Goal: Task Accomplishment & Management: Use online tool/utility

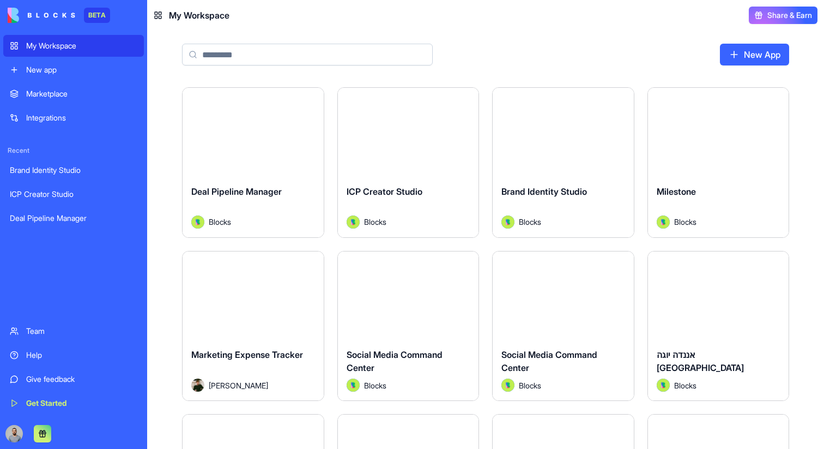
click at [69, 81] on div "My Workspace New app Marketplace Integrations Recent Brand Identity Studio ICP …" at bounding box center [73, 224] width 141 height 379
click at [69, 80] on div "My Workspace New app Marketplace Integrations Recent Brand Identity Studio ICP …" at bounding box center [73, 224] width 141 height 379
click at [65, 75] on link "New app" at bounding box center [73, 70] width 141 height 22
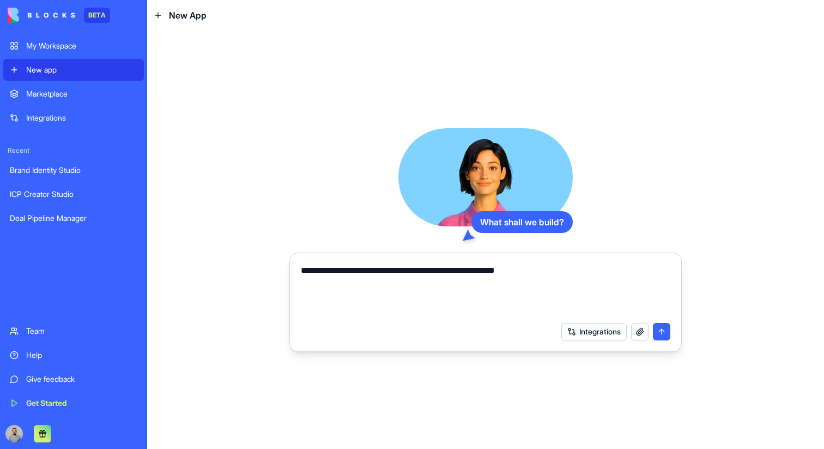
type textarea "**********"
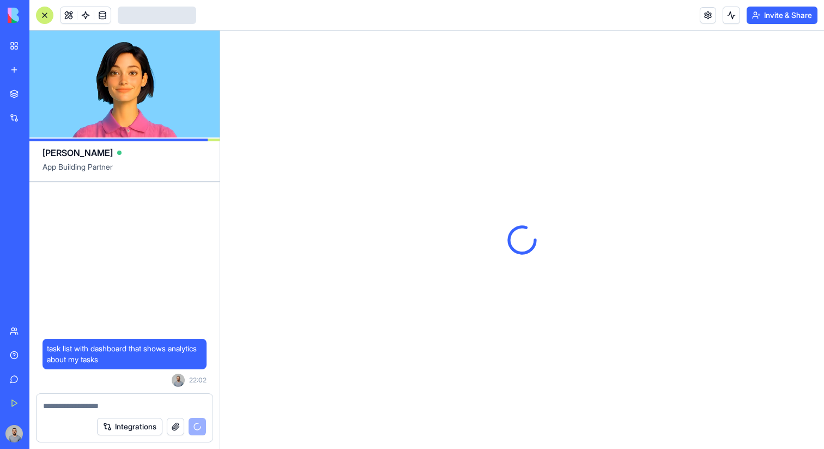
click at [40, 73] on div "New app" at bounding box center [33, 69] width 14 height 11
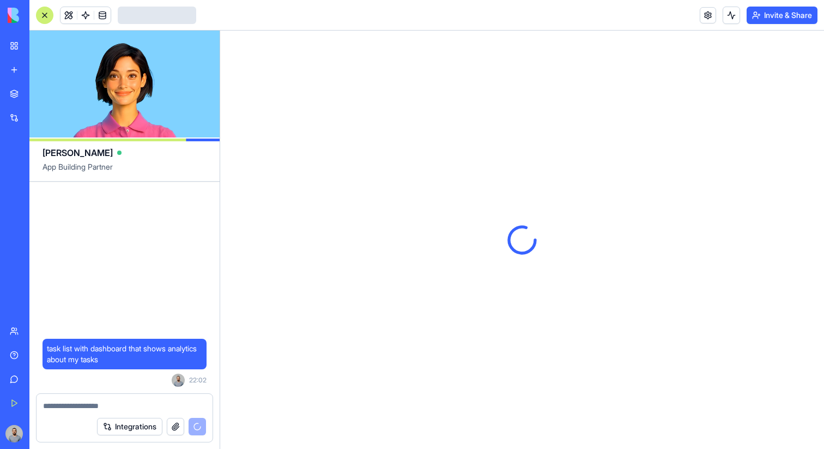
click at [40, 73] on div "New app" at bounding box center [33, 69] width 14 height 11
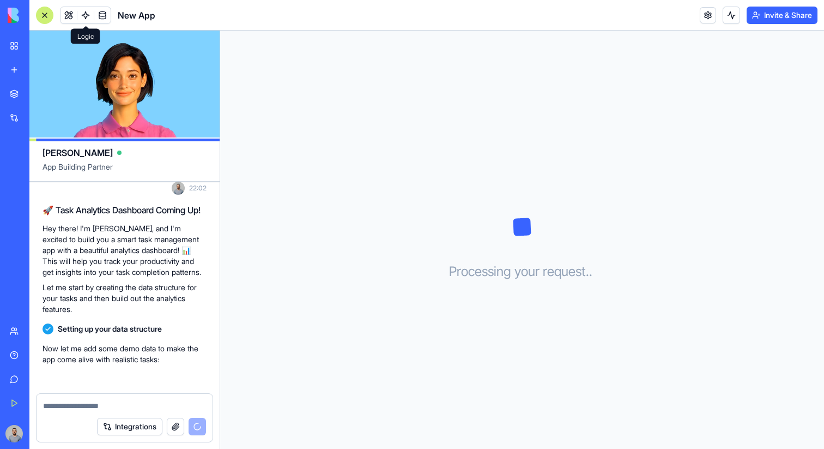
scroll to position [83, 0]
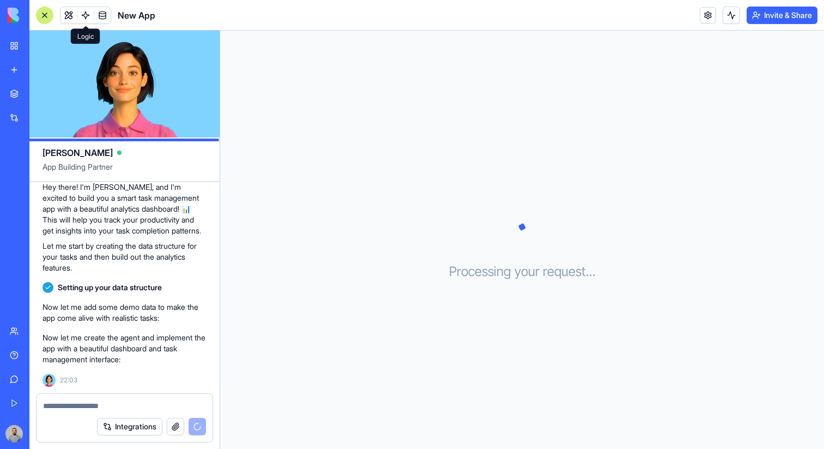
click at [86, 20] on span at bounding box center [85, 15] width 31 height 31
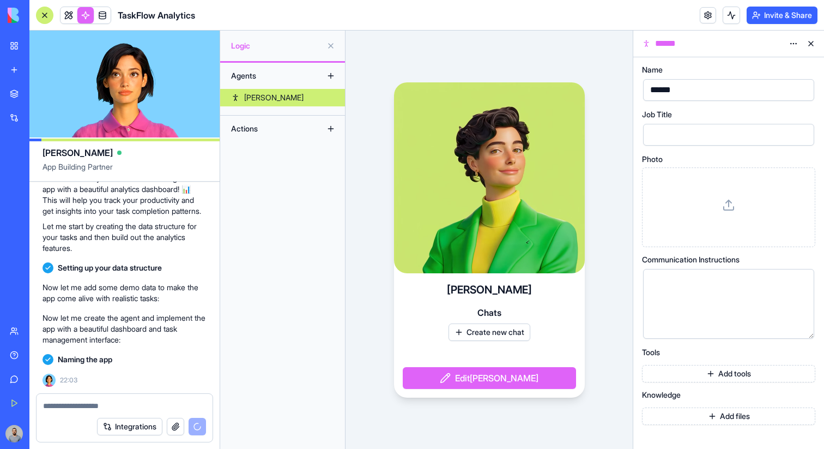
scroll to position [161, 0]
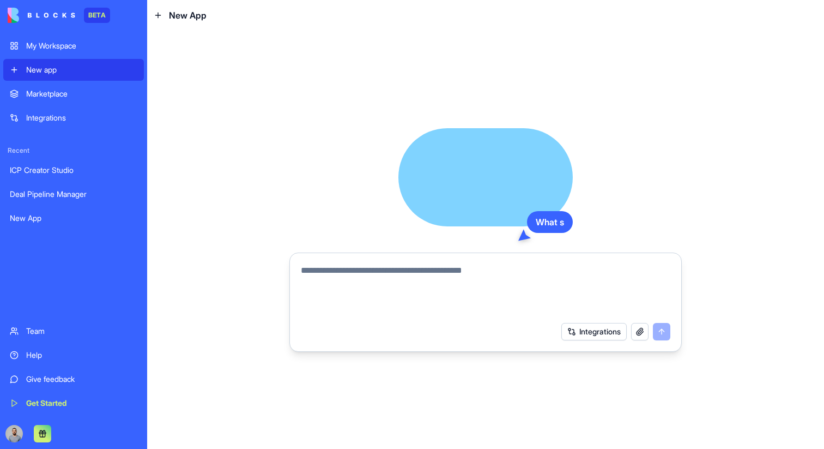
type textarea "**********"
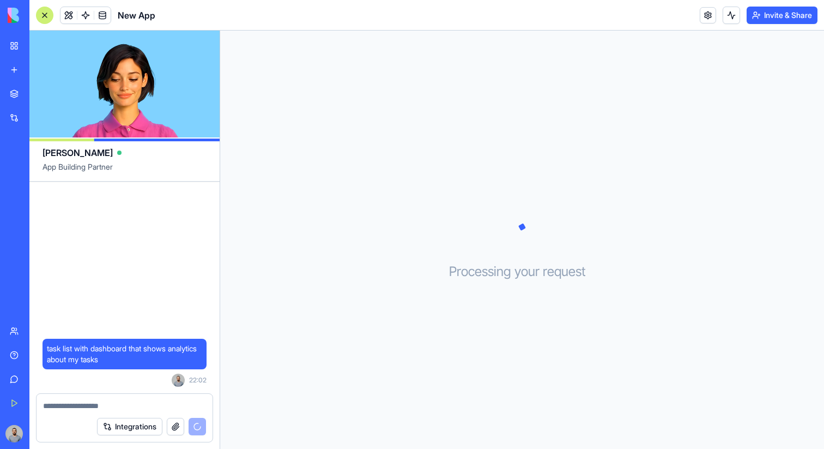
click at [445, 274] on div "Processing your request . . ." at bounding box center [522, 240] width 604 height 418
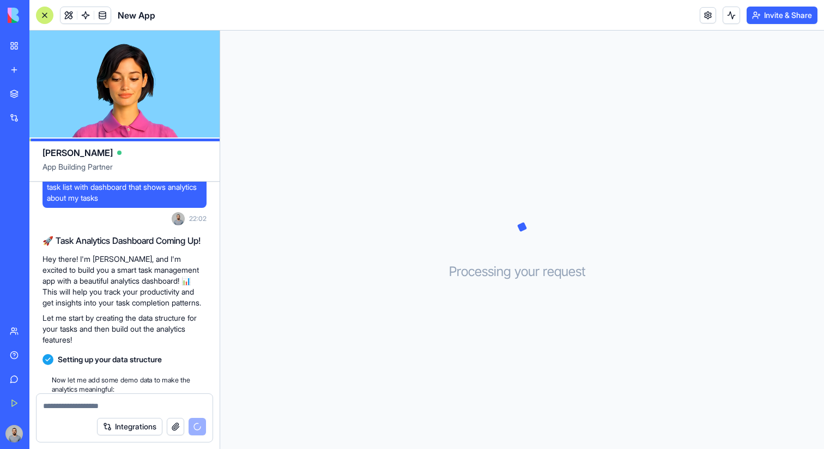
scroll to position [83, 0]
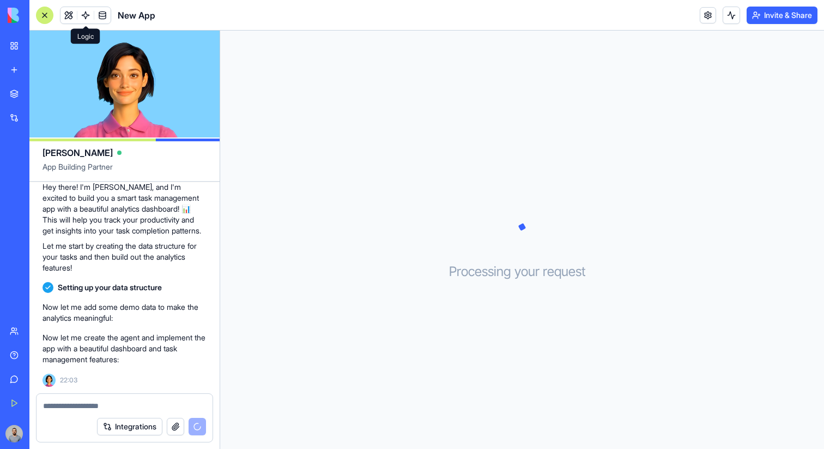
click at [82, 16] on link at bounding box center [85, 15] width 16 height 16
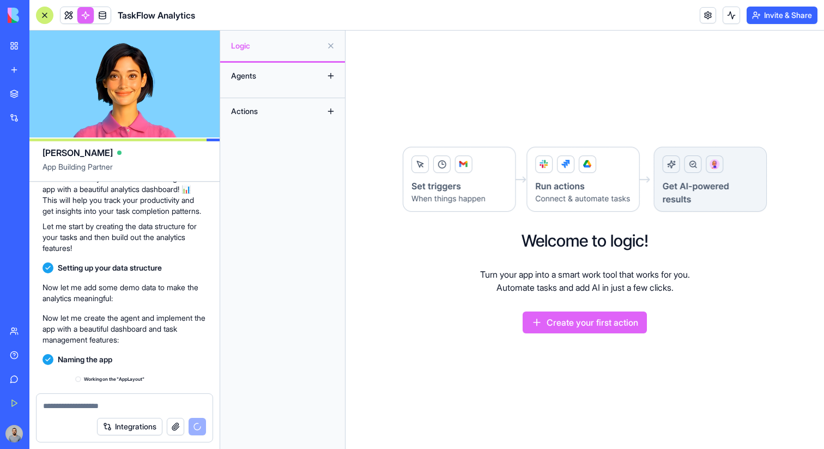
scroll to position [181, 0]
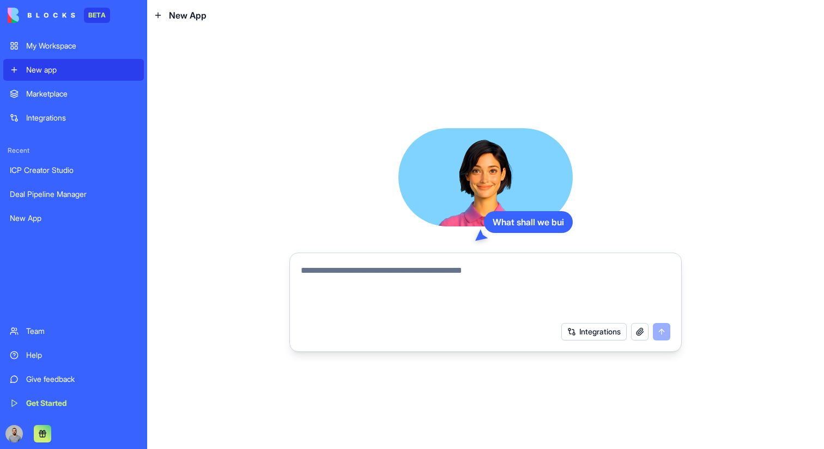
click at [418, 285] on textarea at bounding box center [486, 290] width 370 height 52
paste textarea "**********"
type textarea "**********"
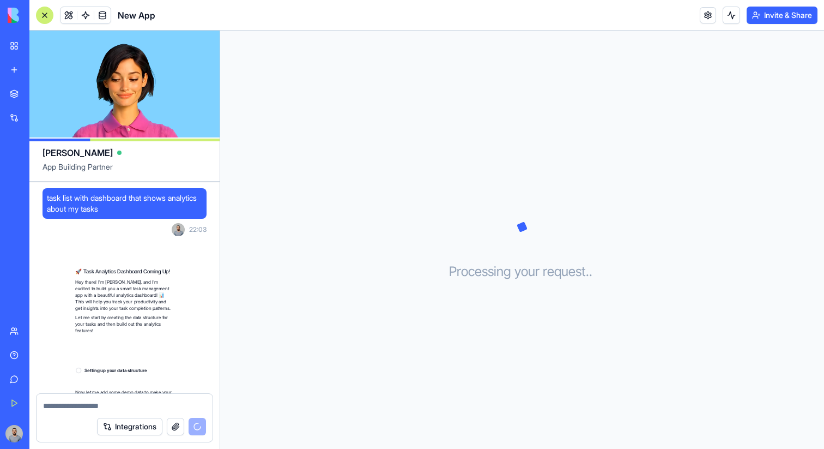
scroll to position [83, 0]
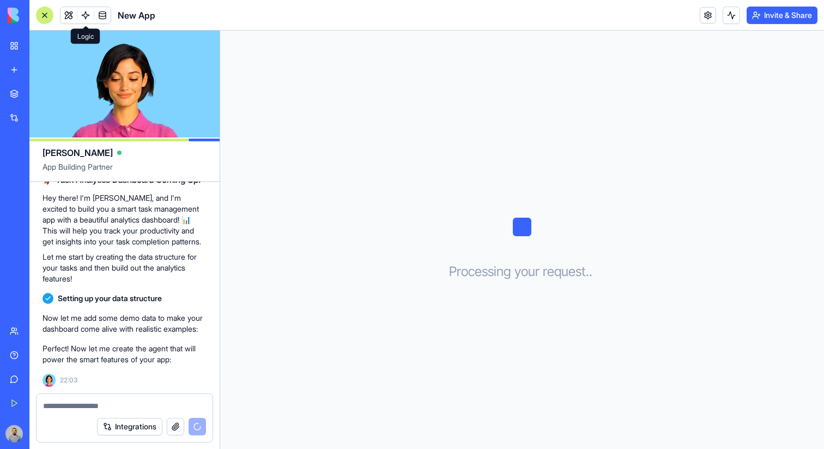
click at [84, 19] on span at bounding box center [85, 15] width 31 height 31
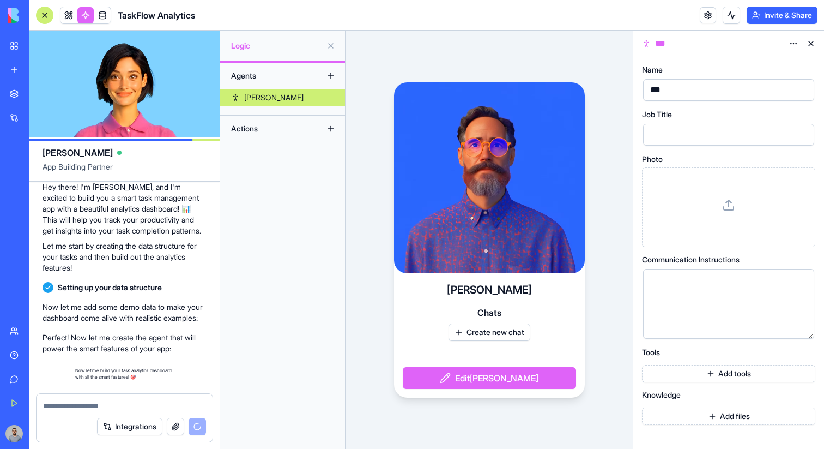
scroll to position [192, 0]
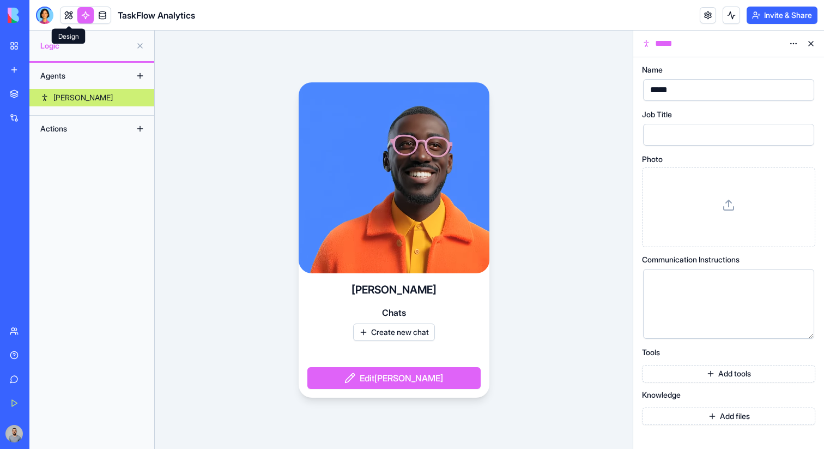
click at [72, 11] on link at bounding box center [69, 15] width 16 height 16
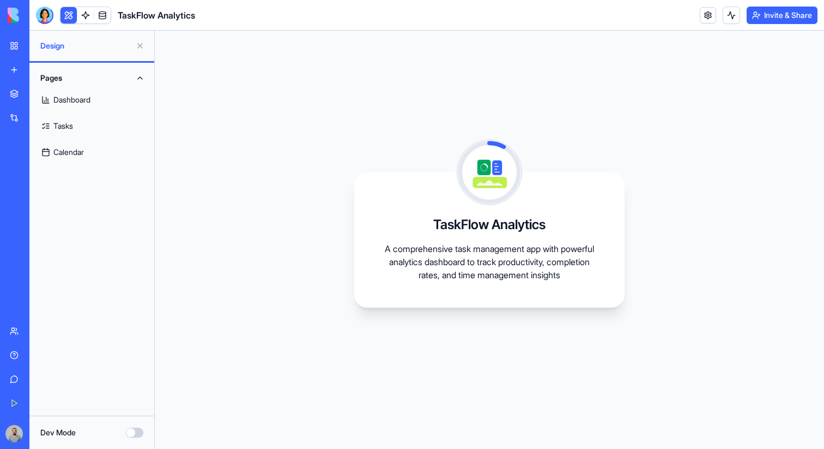
click at [84, 14] on link at bounding box center [85, 15] width 16 height 16
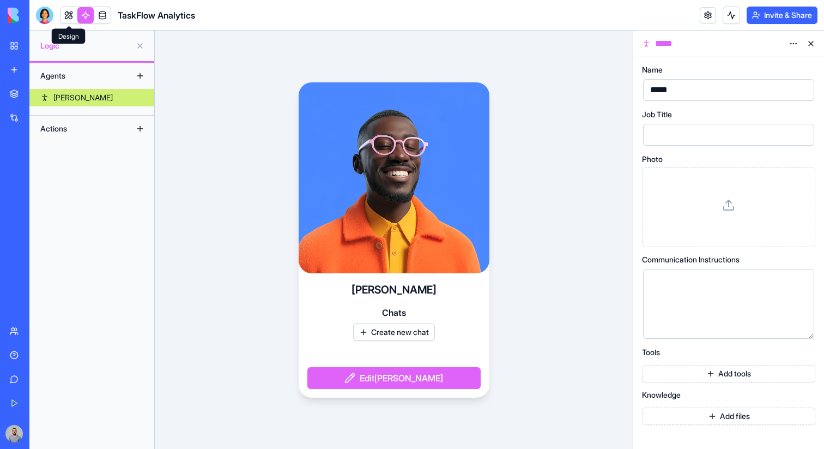
click at [71, 15] on span at bounding box center [68, 15] width 31 height 31
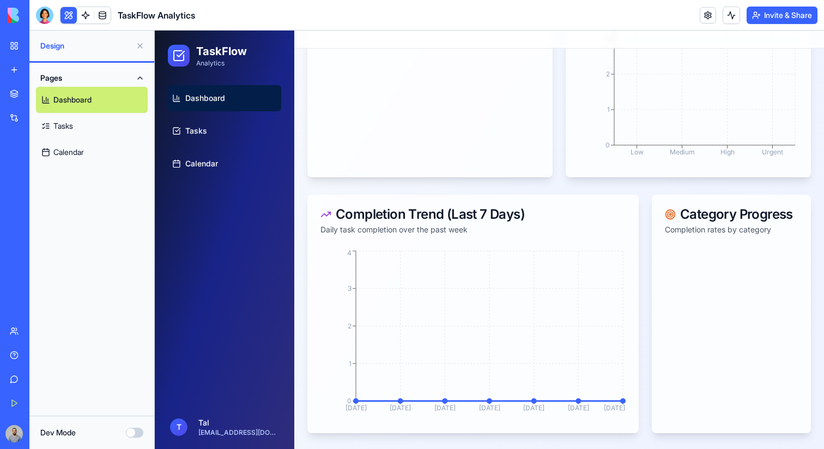
scroll to position [433, 0]
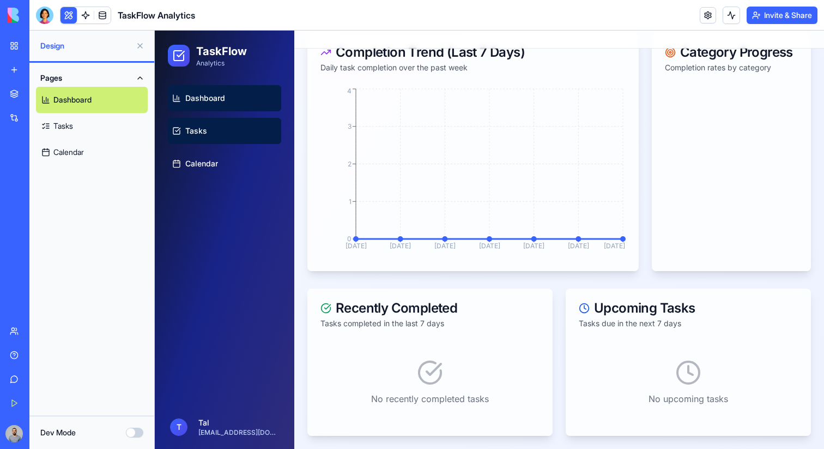
click at [219, 126] on link "Tasks" at bounding box center [224, 131] width 113 height 26
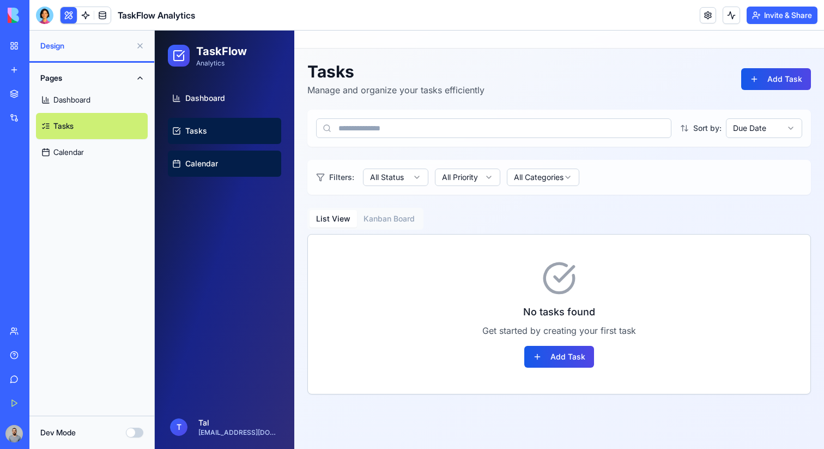
click at [223, 167] on link "Calendar" at bounding box center [224, 163] width 113 height 26
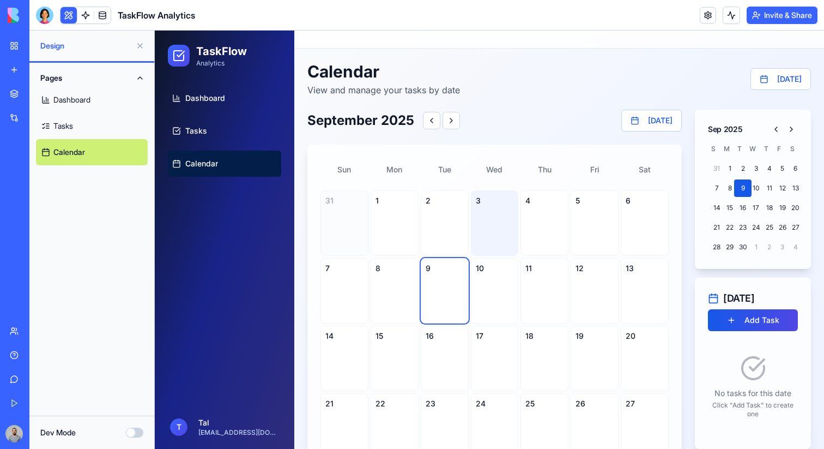
click at [508, 243] on div "3" at bounding box center [495, 222] width 48 height 65
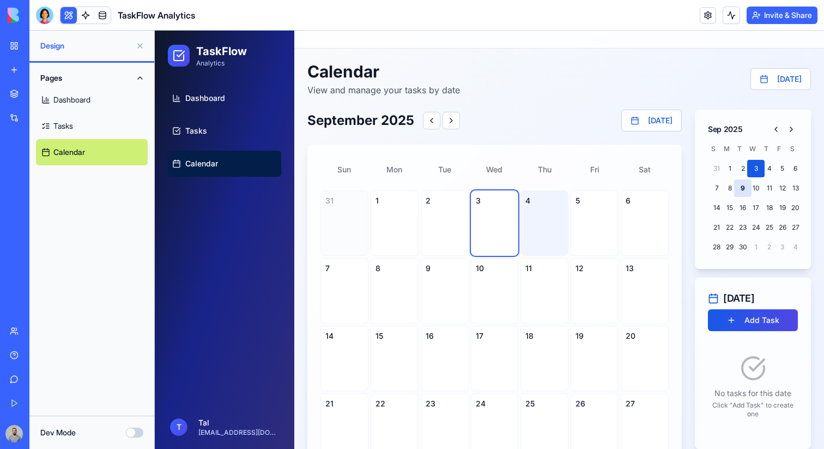
click at [553, 231] on div "4" at bounding box center [545, 222] width 48 height 65
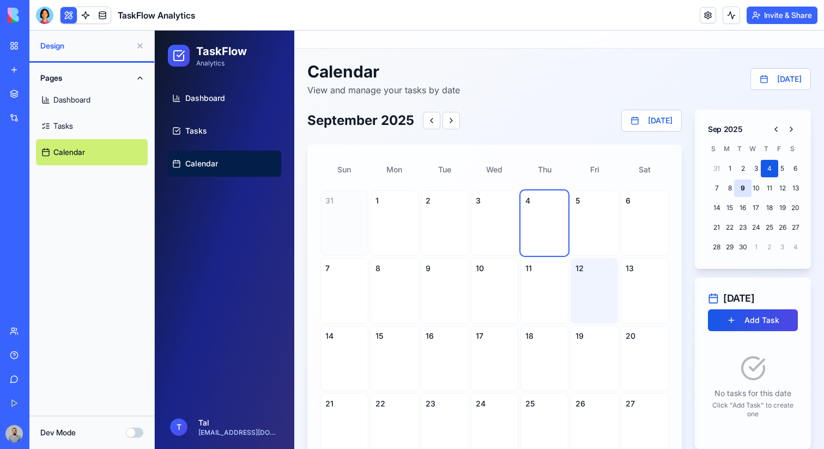
click at [575, 303] on div "12" at bounding box center [595, 290] width 48 height 65
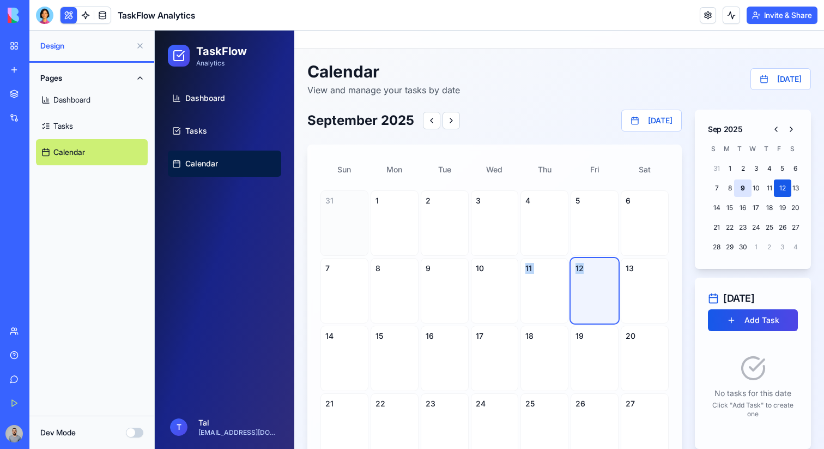
drag, startPoint x: 485, startPoint y: 297, endPoint x: 577, endPoint y: 296, distance: 92.2
click at [578, 296] on div "31 1 2 3 4 5 6 7 8 9 10 11 12 13 14 15 16 17 18 19 20 21 22 23 24 25 26 27 28 2…" at bounding box center [495, 358] width 348 height 336
click at [591, 179] on div "Fri" at bounding box center [595, 170] width 48 height 24
click at [634, 134] on div "September 2025 Today Sun Mon Tue Wed Thu Fri Sat 31 1 2 3 4 5 6 7 8 9 10 11 12 …" at bounding box center [495, 325] width 375 height 430
click at [640, 122] on button "Today" at bounding box center [652, 121] width 61 height 22
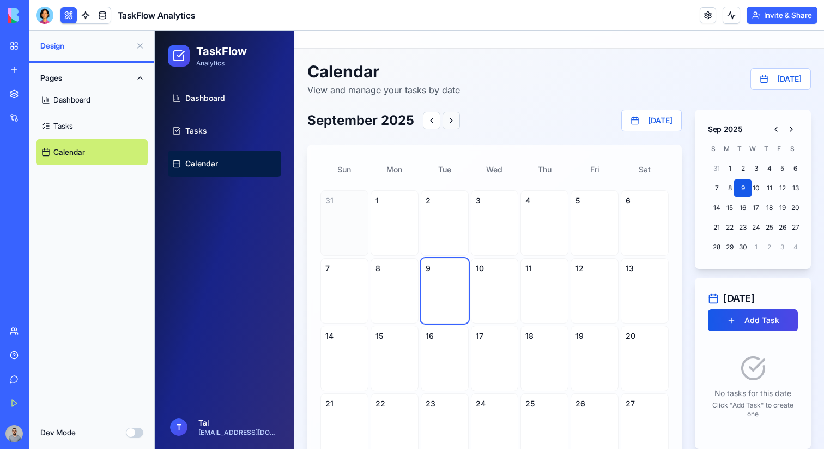
click at [450, 125] on button at bounding box center [451, 120] width 17 height 17
click at [419, 119] on button at bounding box center [413, 120] width 17 height 17
click at [130, 429] on button "Dev Mode" at bounding box center [134, 432] width 17 height 10
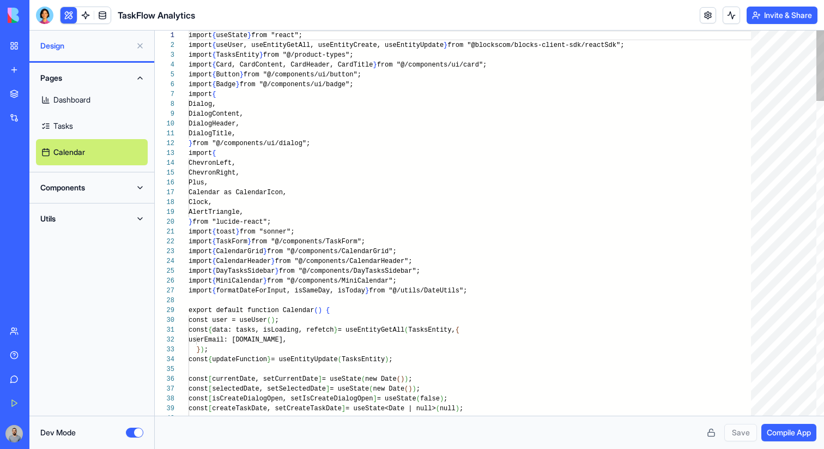
scroll to position [98, 0]
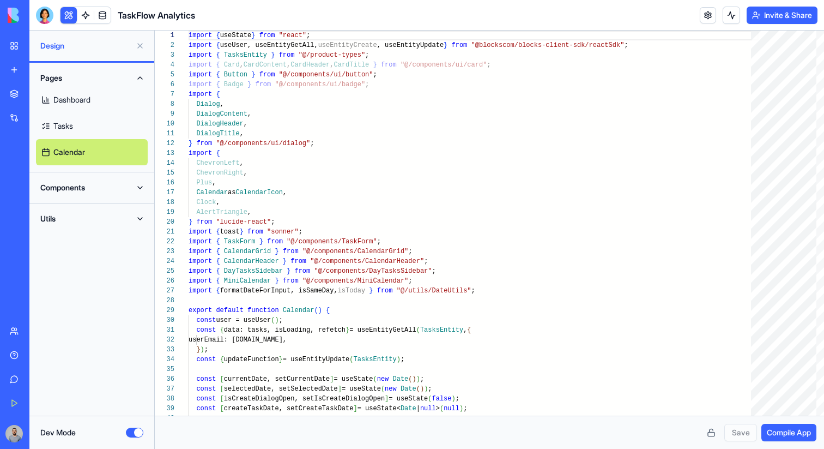
click at [75, 179] on button "Components" at bounding box center [92, 187] width 112 height 17
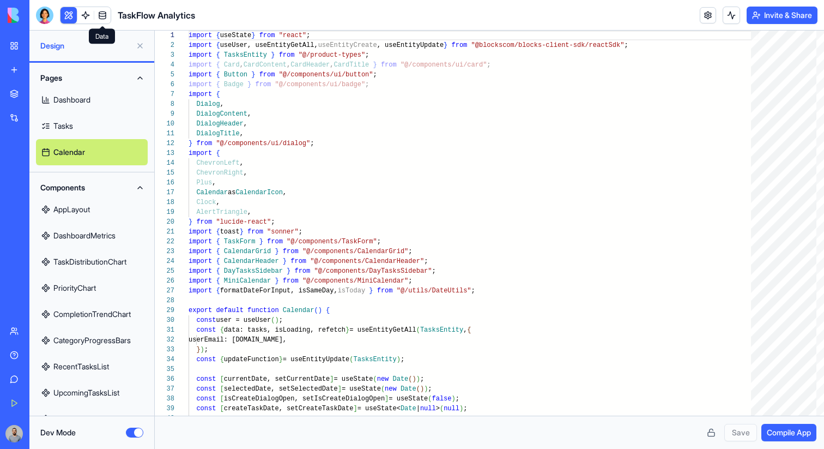
click at [87, 11] on span at bounding box center [102, 15] width 31 height 31
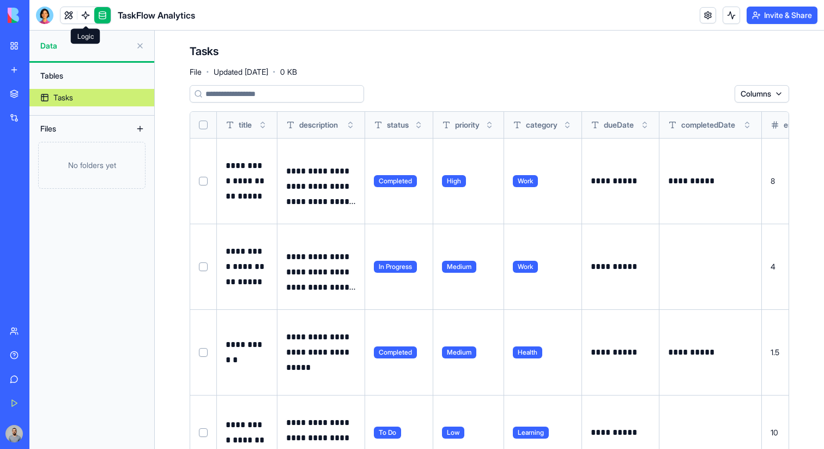
click at [82, 14] on link at bounding box center [85, 15] width 16 height 16
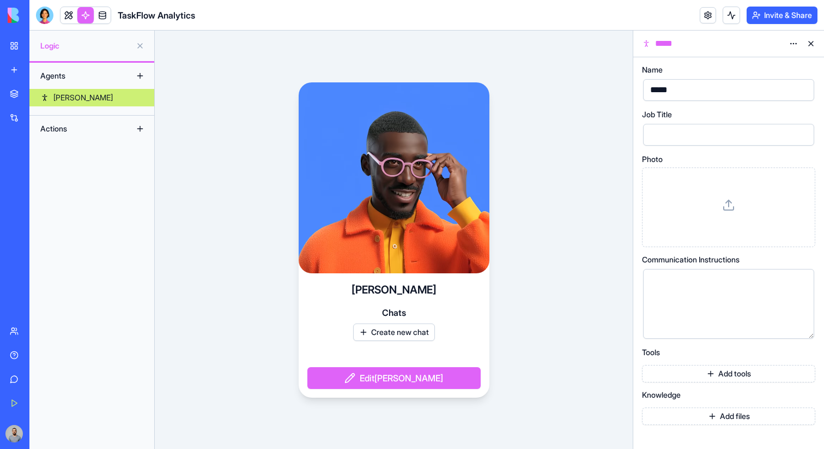
click at [97, 18] on link at bounding box center [102, 15] width 16 height 16
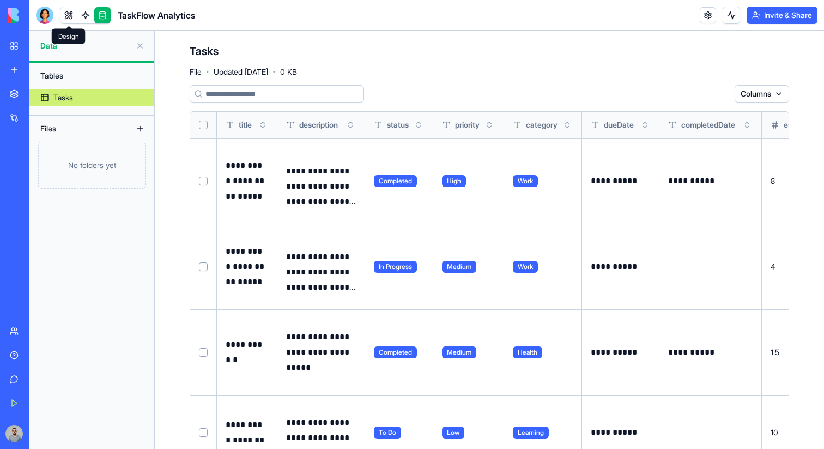
click at [80, 17] on link at bounding box center [85, 15] width 16 height 16
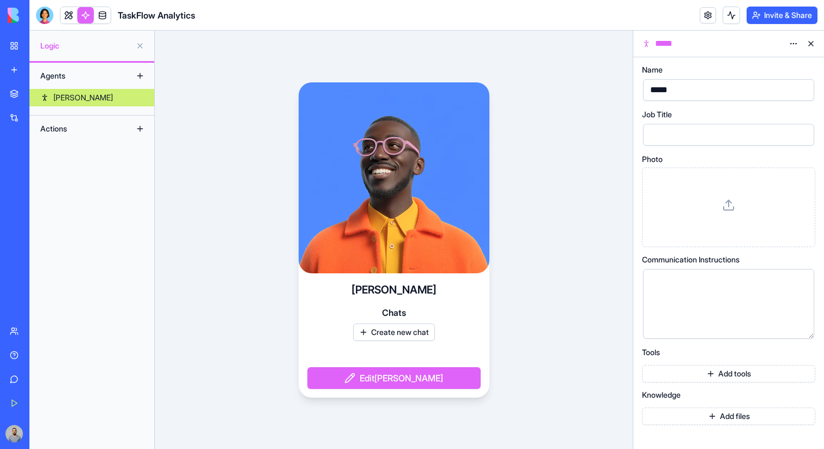
click at [123, 158] on div "Agents Steve Actions" at bounding box center [91, 256] width 125 height 386
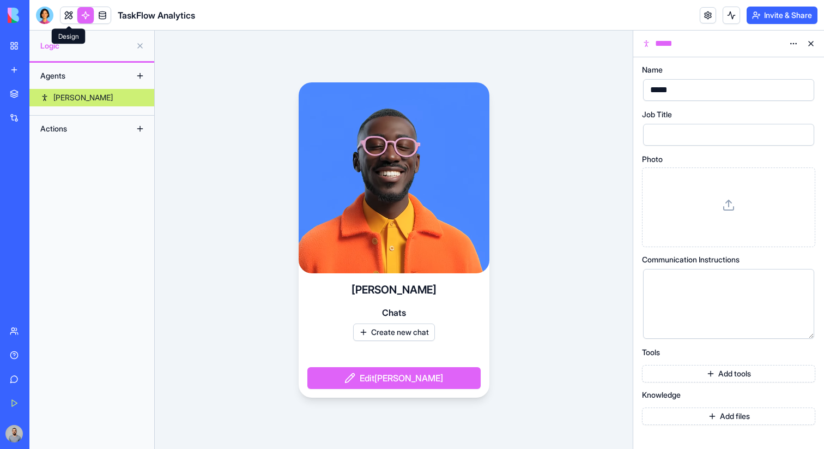
click at [64, 11] on link at bounding box center [69, 15] width 16 height 16
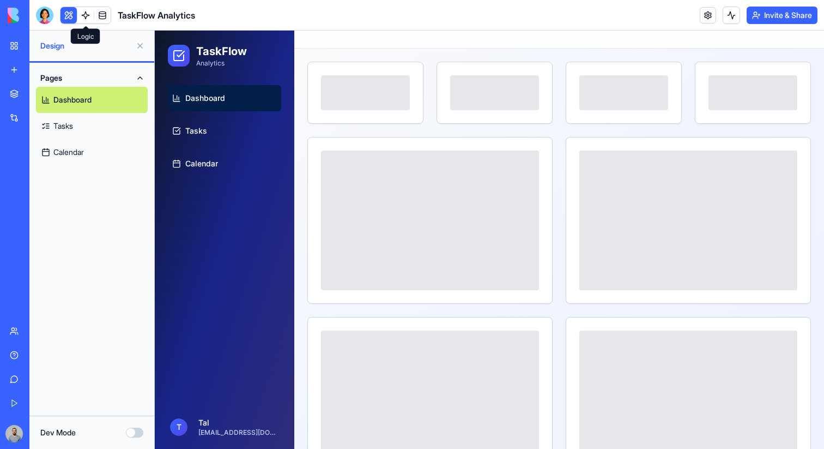
click at [86, 19] on link at bounding box center [85, 15] width 16 height 16
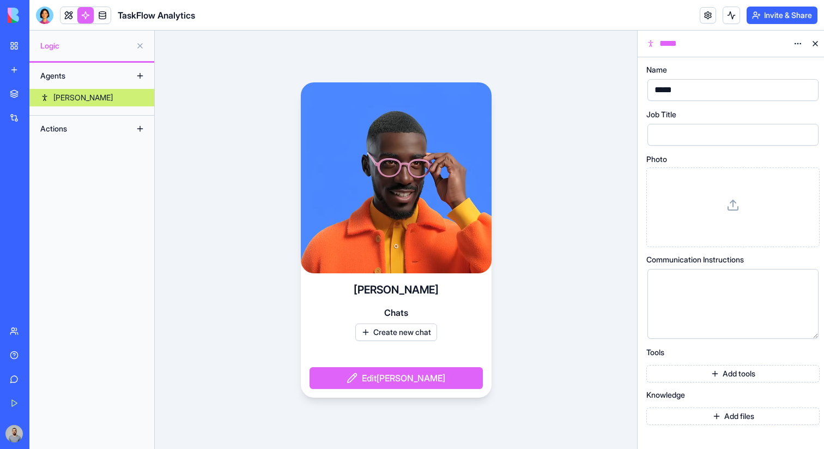
click at [16, 49] on link "My Workspace" at bounding box center [25, 46] width 44 height 22
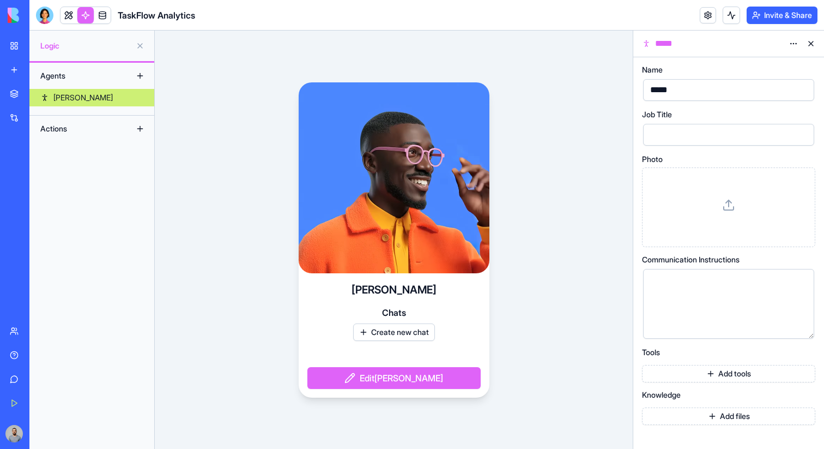
click at [40, 49] on div "My Workspace" at bounding box center [33, 45] width 14 height 11
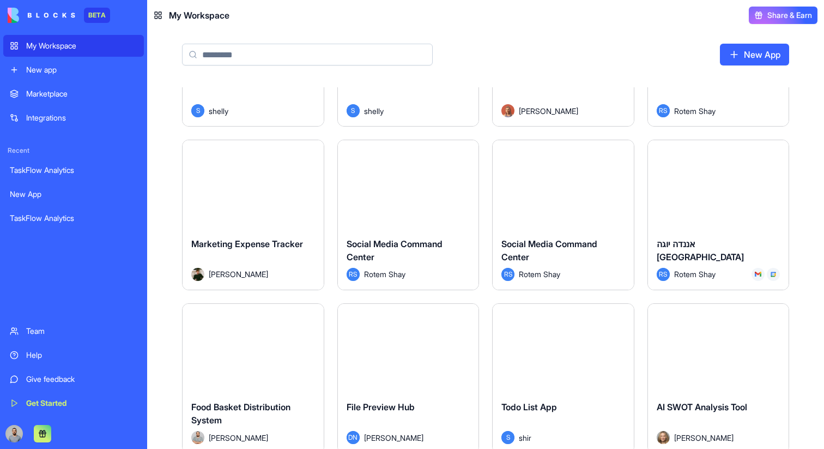
scroll to position [281, 0]
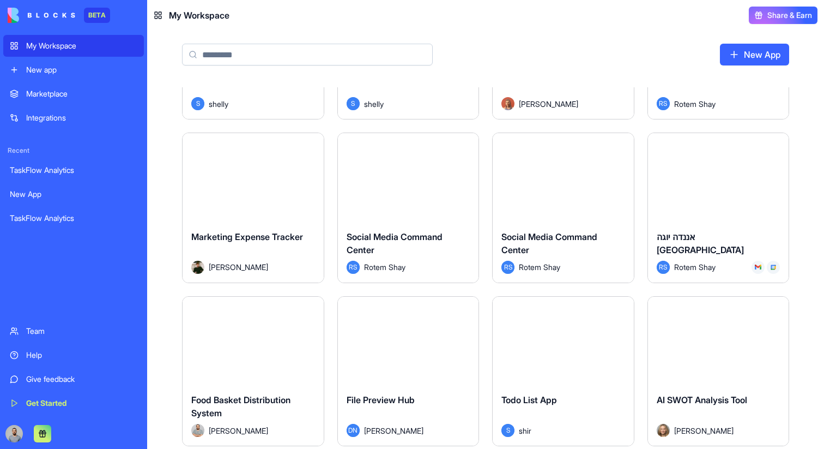
click at [405, 352] on div "Launch" at bounding box center [408, 341] width 141 height 88
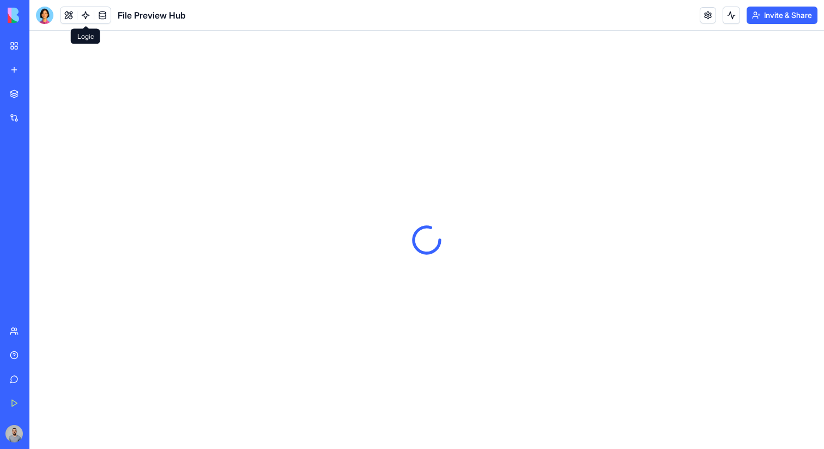
click at [82, 15] on link at bounding box center [85, 15] width 16 height 16
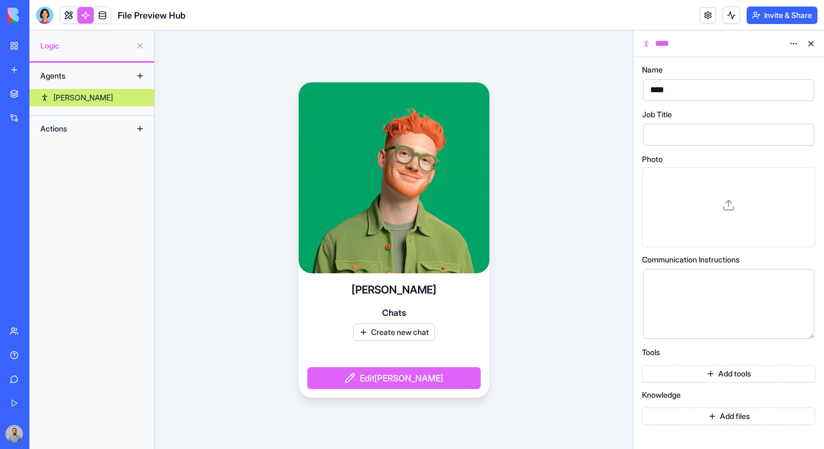
click at [9, 41] on link "My Workspace" at bounding box center [25, 46] width 44 height 22
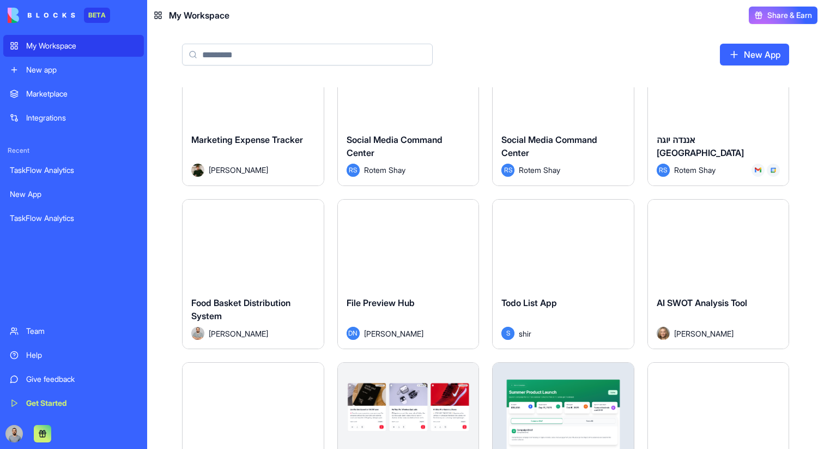
scroll to position [445, 0]
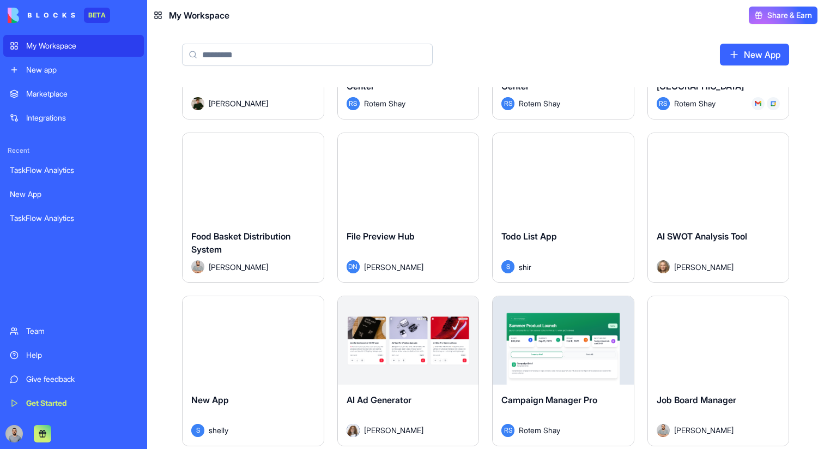
click at [708, 222] on div "AI SWOT Analysis Tool Elysia Beese" at bounding box center [718, 251] width 141 height 61
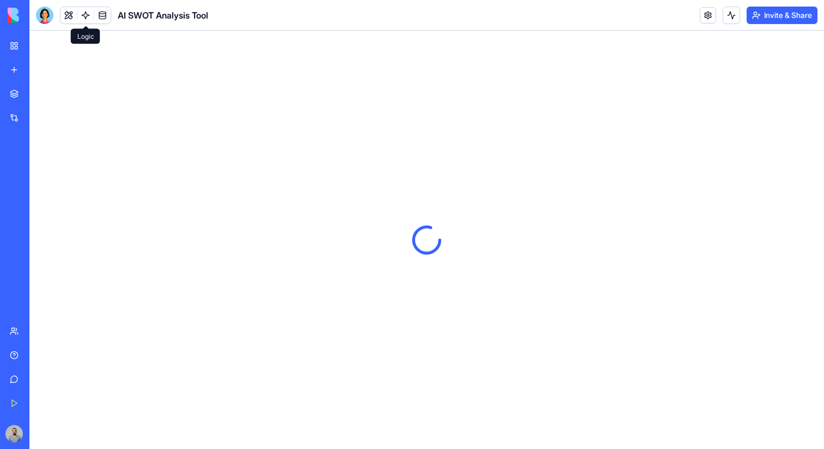
click at [84, 17] on link at bounding box center [85, 15] width 16 height 16
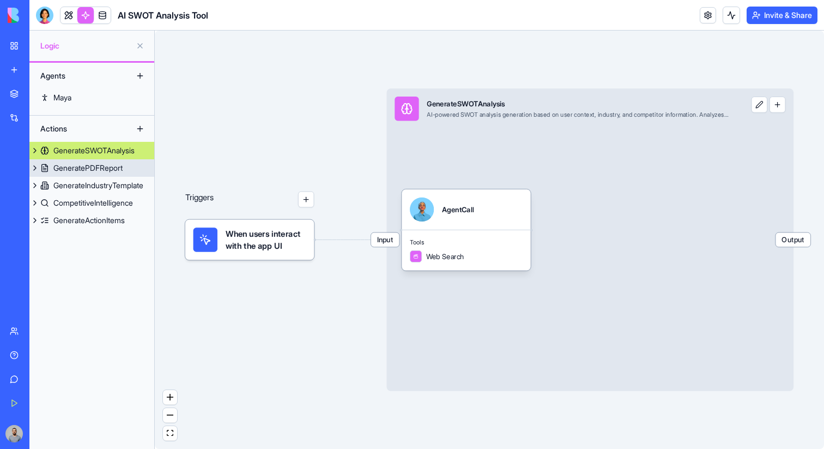
click at [108, 173] on div "GeneratePDFReport" at bounding box center [87, 167] width 69 height 11
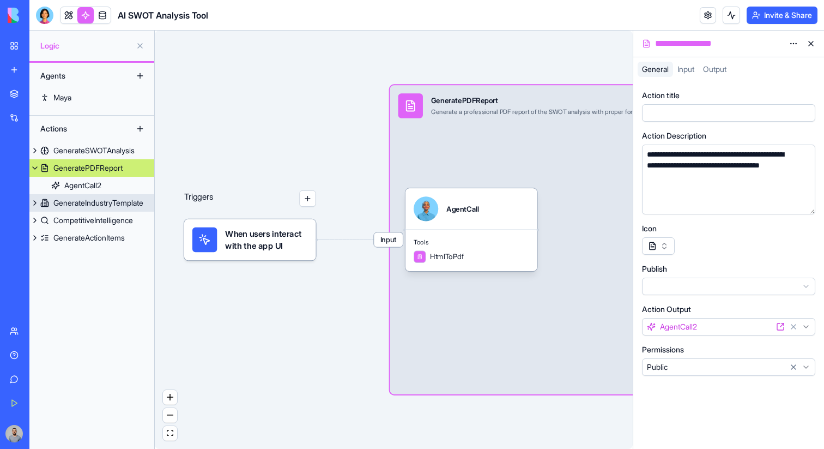
click at [116, 206] on div "GenerateIndustryTemplate" at bounding box center [98, 202] width 90 height 11
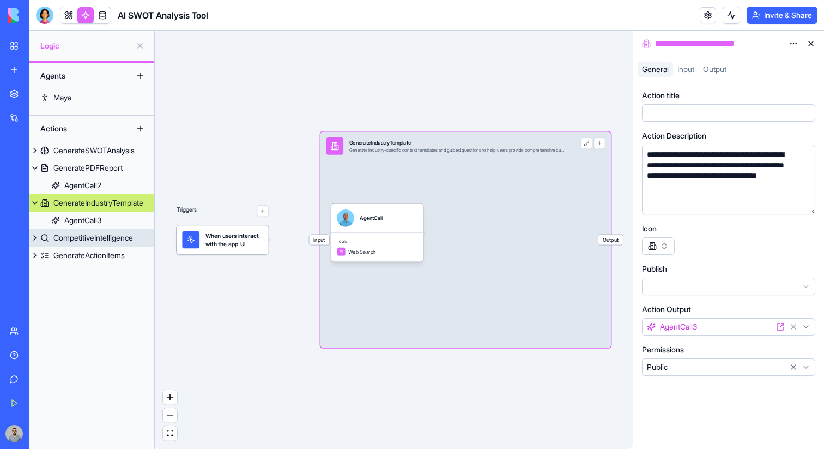
click at [106, 233] on div "CompetitiveIntelligence" at bounding box center [93, 237] width 80 height 11
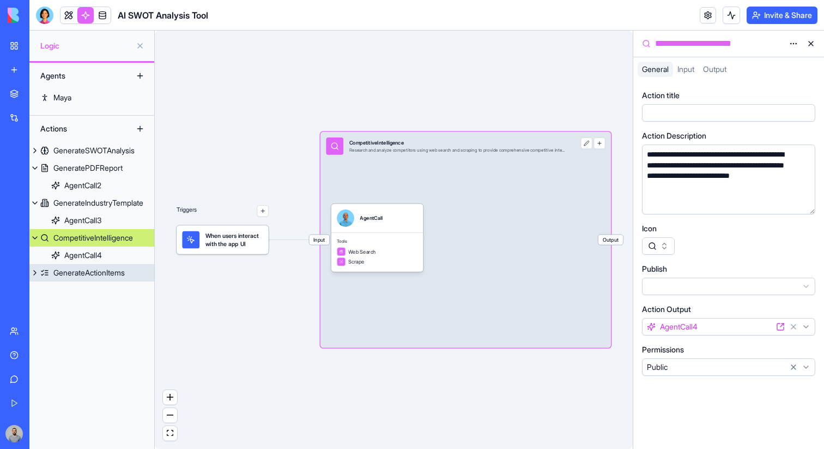
click at [97, 268] on div "GenerateActionItems" at bounding box center [88, 272] width 71 height 11
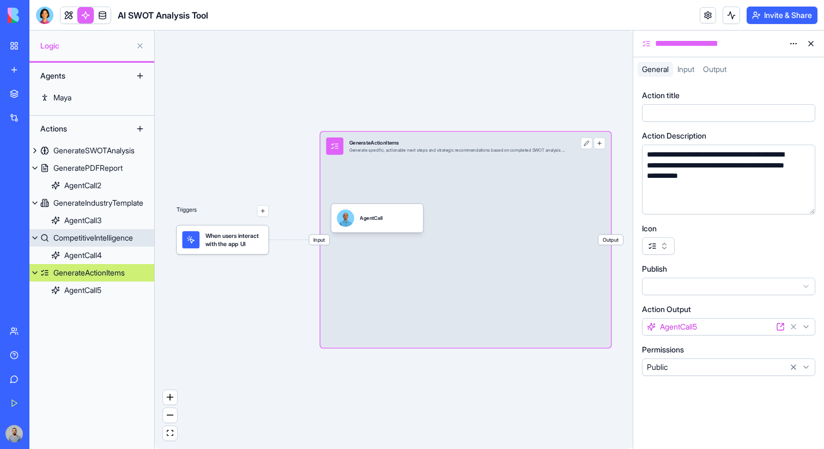
click at [96, 234] on div "CompetitiveIntelligence" at bounding box center [93, 237] width 80 height 11
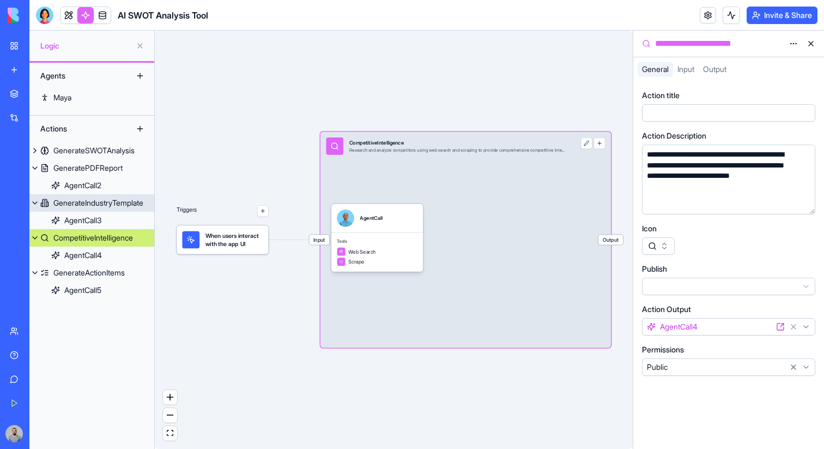
click at [94, 203] on div "GenerateIndustryTemplate" at bounding box center [98, 202] width 90 height 11
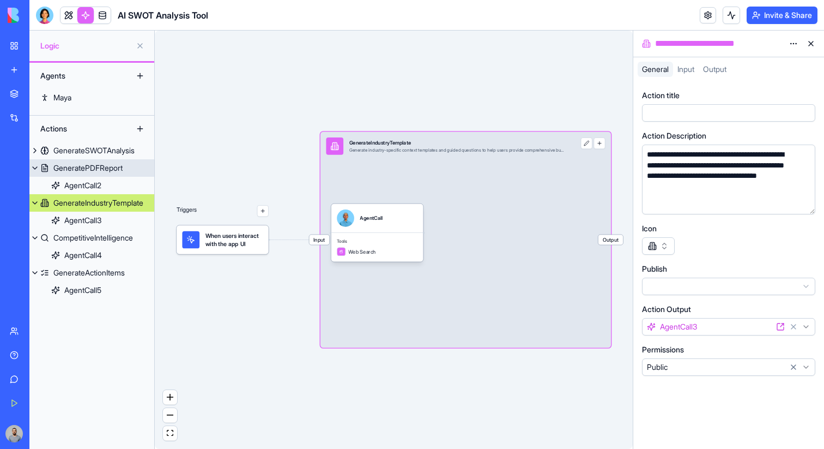
click at [92, 169] on div "GeneratePDFReport" at bounding box center [87, 167] width 69 height 11
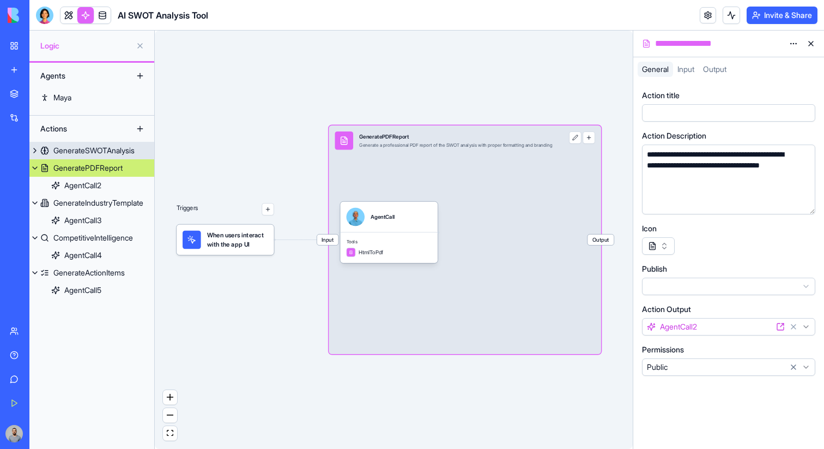
click at [92, 147] on div "GenerateSWOTAnalysis" at bounding box center [93, 150] width 81 height 11
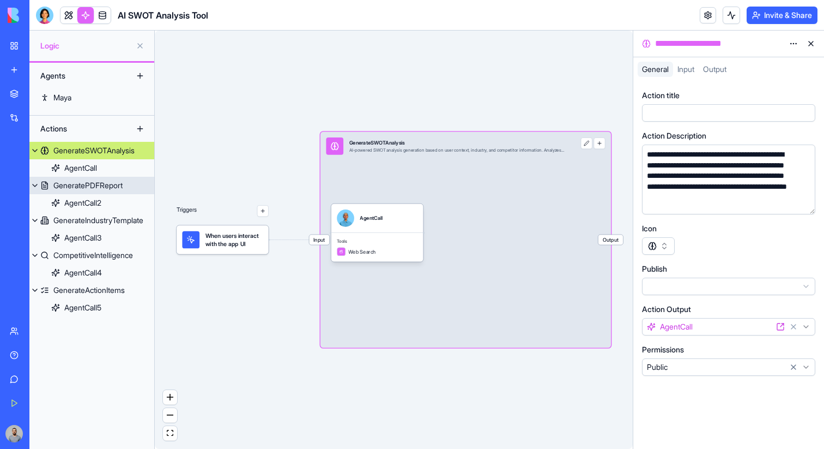
click at [91, 193] on link "GeneratePDFReport" at bounding box center [91, 185] width 125 height 17
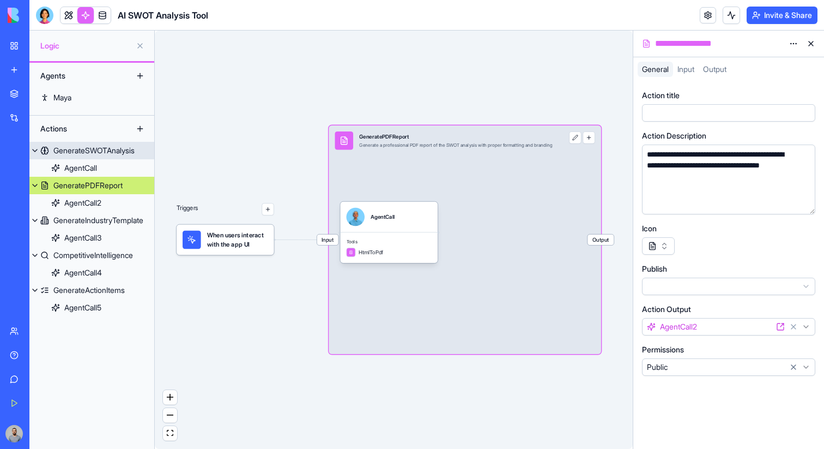
click at [91, 156] on link "GenerateSWOTAnalysis" at bounding box center [91, 150] width 125 height 17
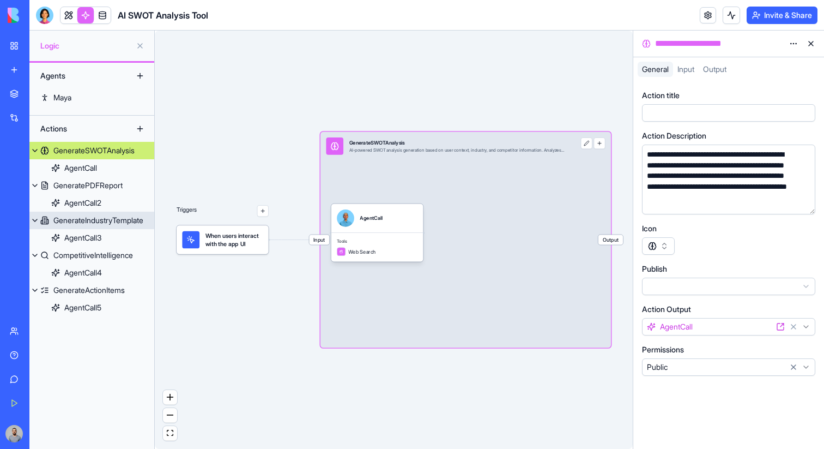
click at [87, 225] on div "GenerateIndustryTemplate" at bounding box center [98, 220] width 90 height 11
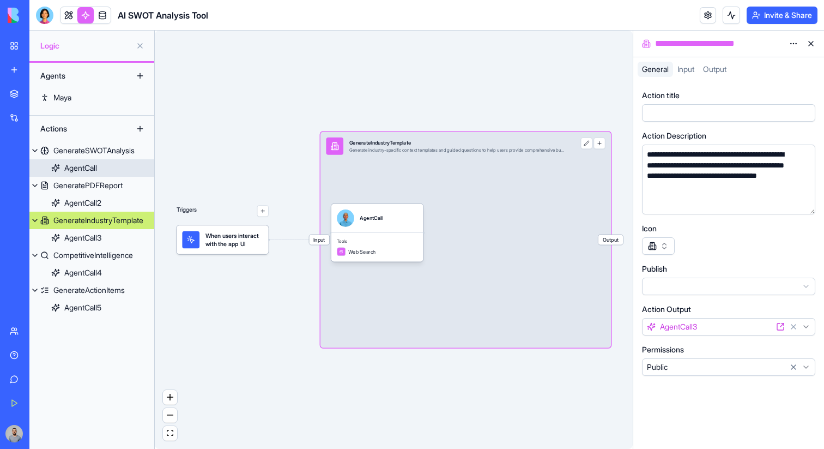
click at [93, 171] on div "AgentCall" at bounding box center [80, 167] width 33 height 11
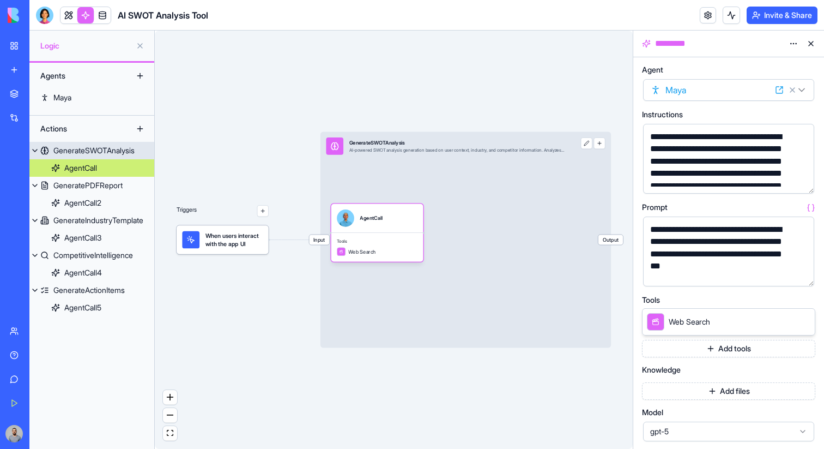
click at [93, 155] on div "GenerateSWOTAnalysis" at bounding box center [93, 150] width 81 height 11
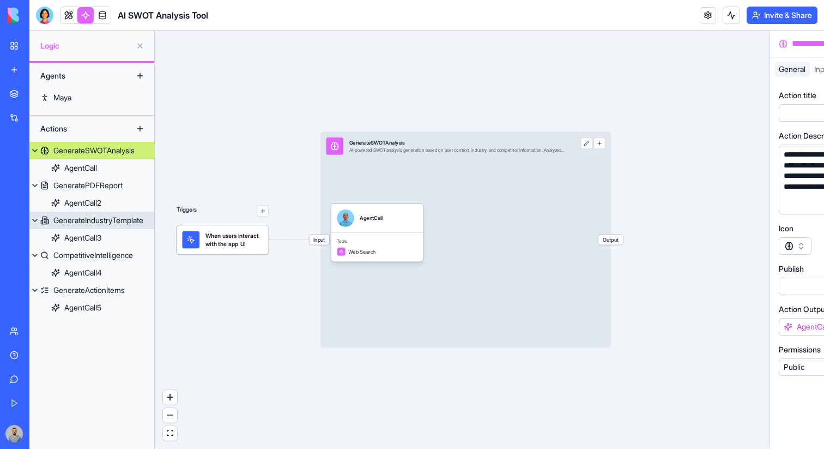
click at [94, 227] on link "GenerateIndustryTemplate" at bounding box center [91, 220] width 125 height 17
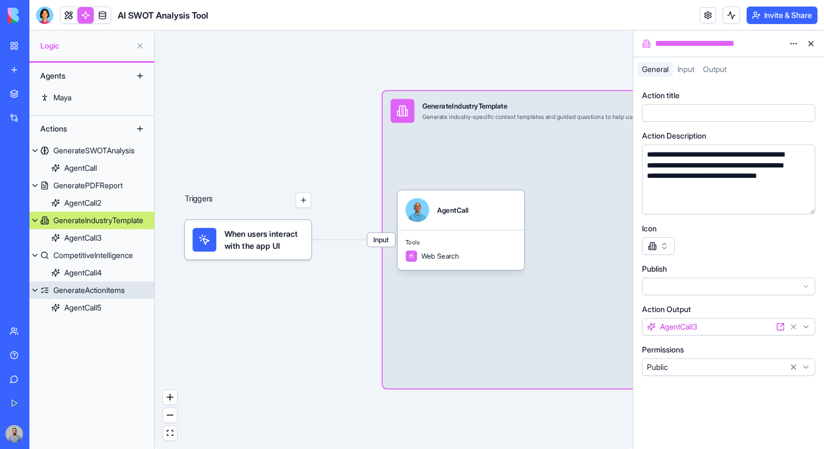
click at [103, 287] on div "GenerateActionItems" at bounding box center [88, 290] width 71 height 11
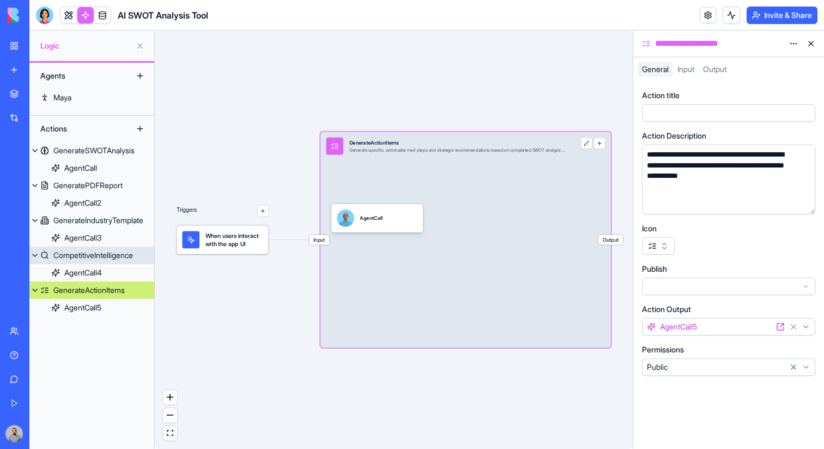
click at [95, 257] on div "CompetitiveIntelligence" at bounding box center [93, 255] width 80 height 11
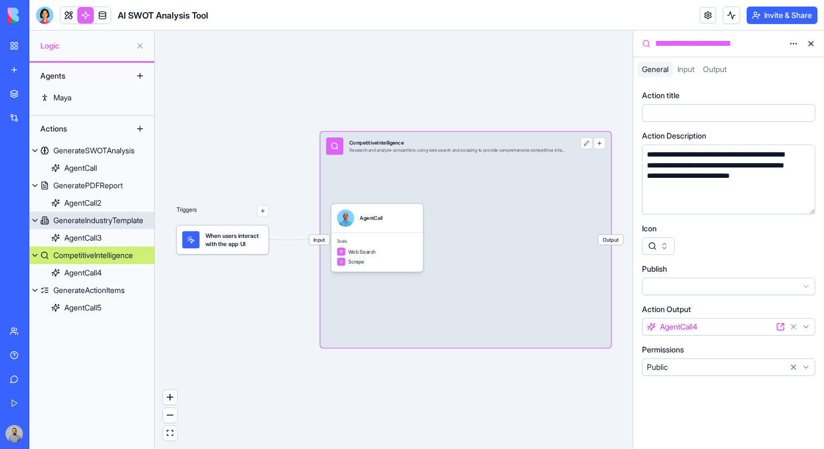
click at [89, 226] on link "GenerateIndustryTemplate" at bounding box center [91, 220] width 125 height 17
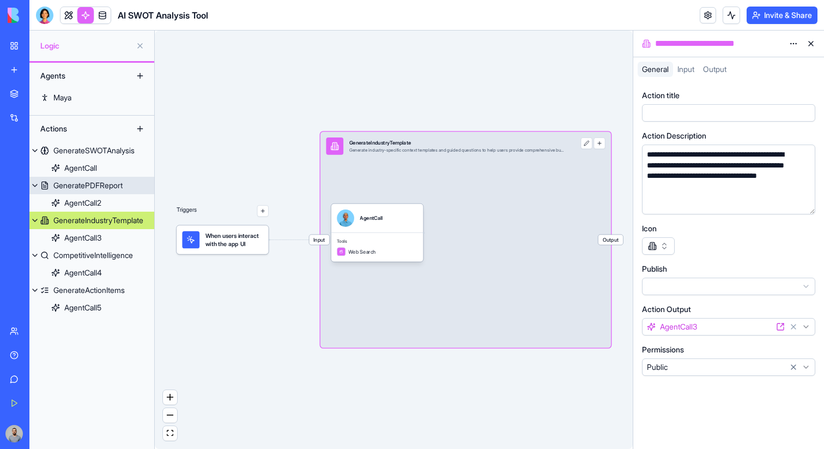
click at [85, 189] on div "GeneratePDFReport" at bounding box center [87, 185] width 69 height 11
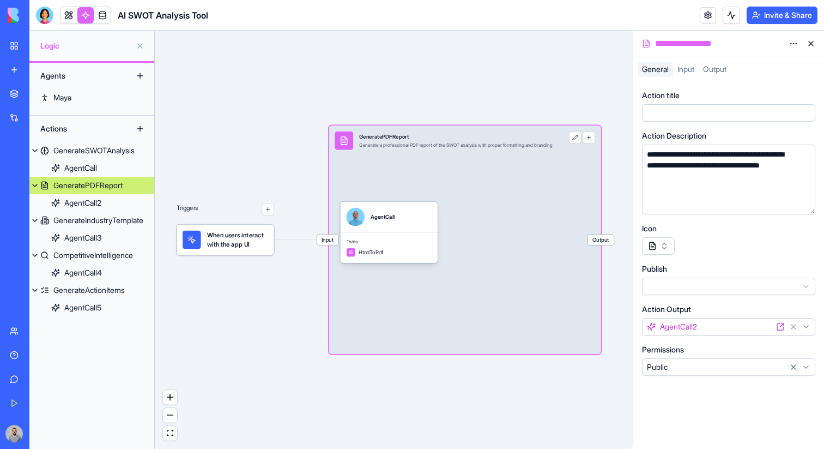
click at [83, 141] on div "Actions" at bounding box center [91, 129] width 125 height 26
click at [83, 142] on link "GenerateSWOTAnalysis" at bounding box center [91, 150] width 125 height 17
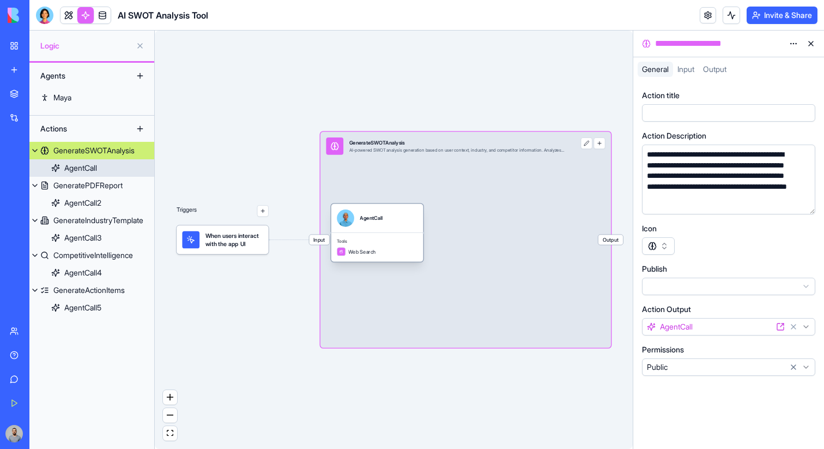
click at [93, 174] on link "AgentCall" at bounding box center [91, 167] width 125 height 17
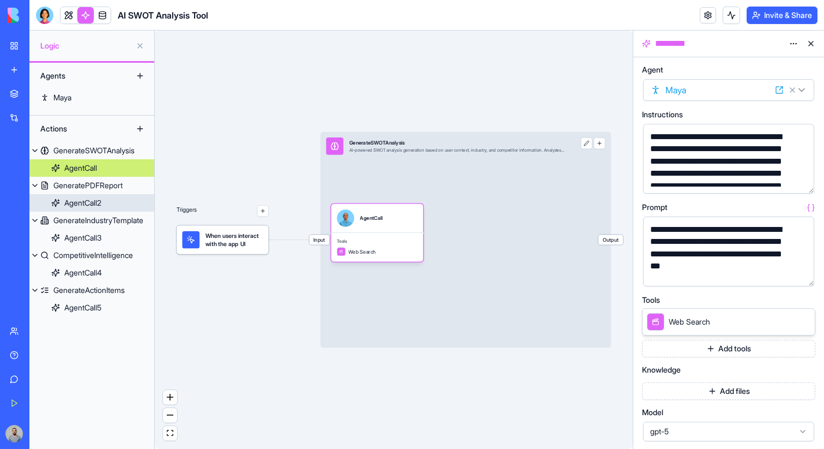
click at [105, 201] on link "AgentCall2" at bounding box center [91, 202] width 125 height 17
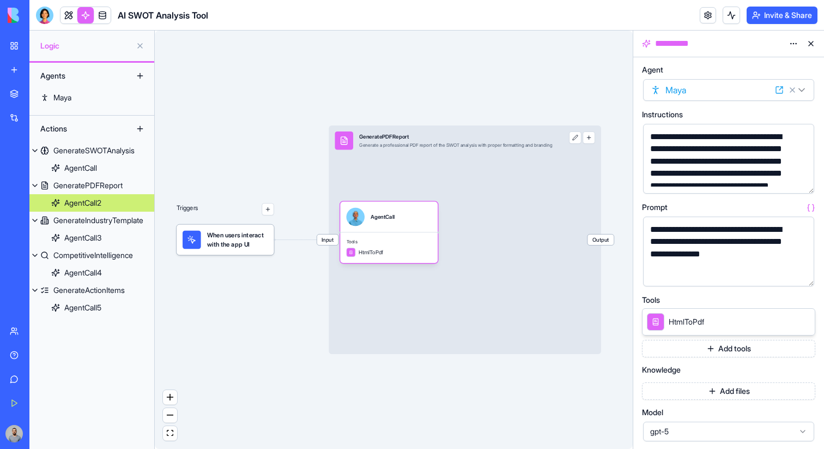
click at [40, 47] on div "My Workspace" at bounding box center [33, 45] width 14 height 11
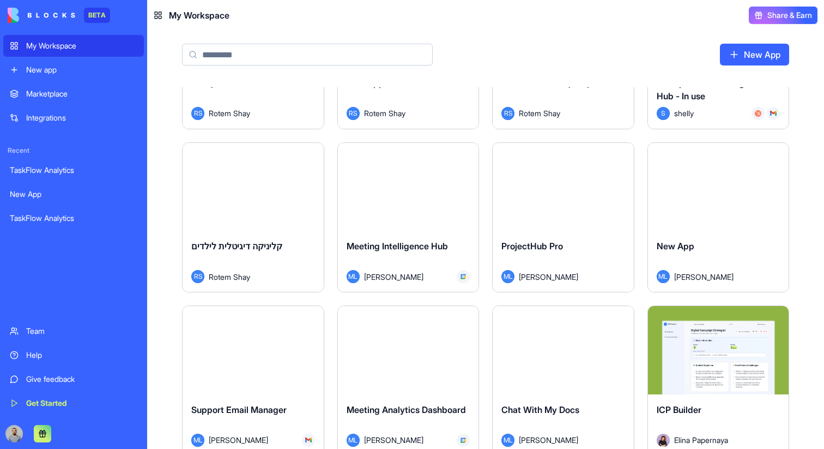
scroll to position [1913, 0]
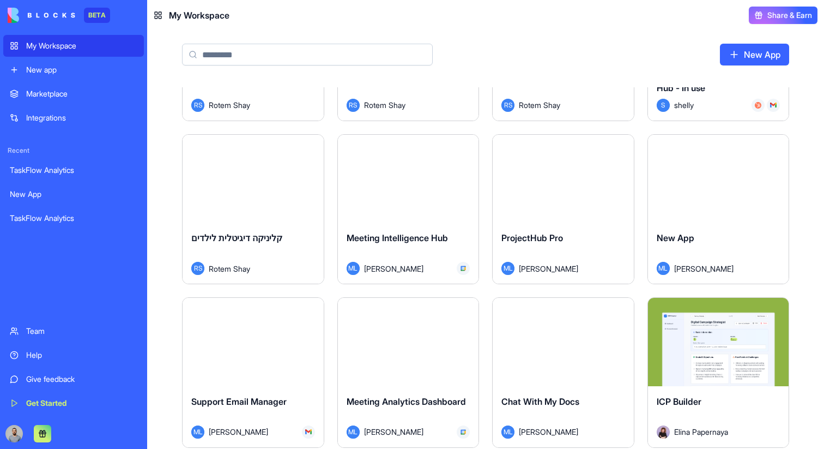
click at [537, 192] on div "Launch" at bounding box center [563, 179] width 141 height 88
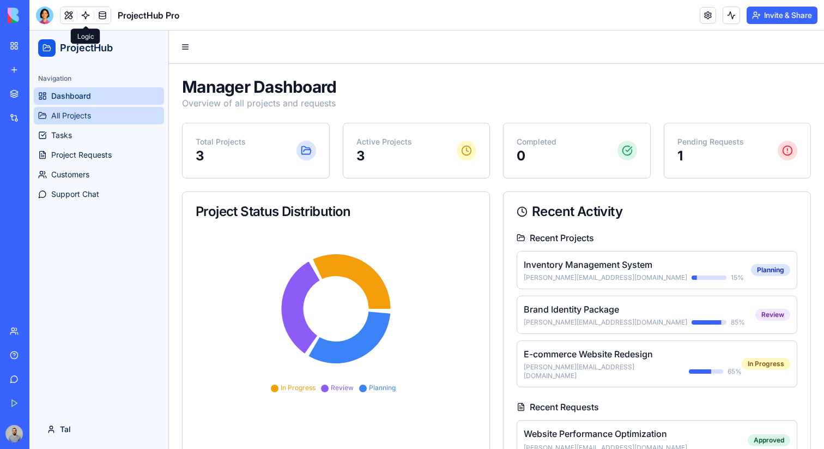
click at [94, 123] on link "All Projects" at bounding box center [99, 115] width 130 height 17
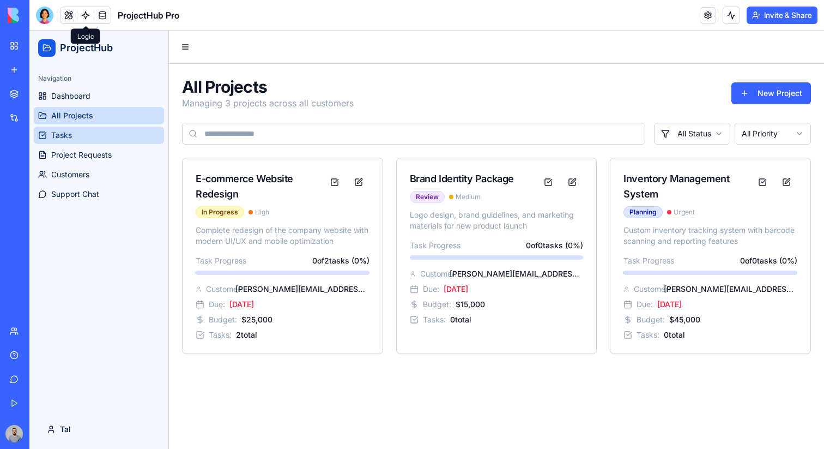
click at [100, 140] on link "Tasks" at bounding box center [99, 134] width 130 height 17
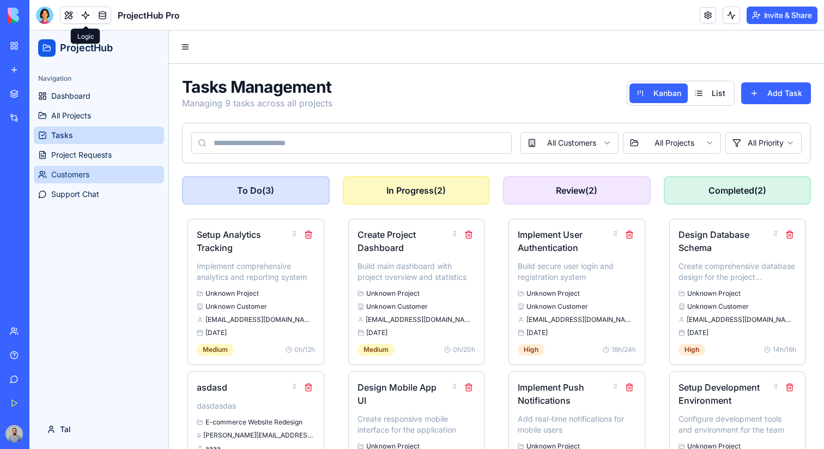
click at [124, 166] on link "Customers" at bounding box center [99, 174] width 130 height 17
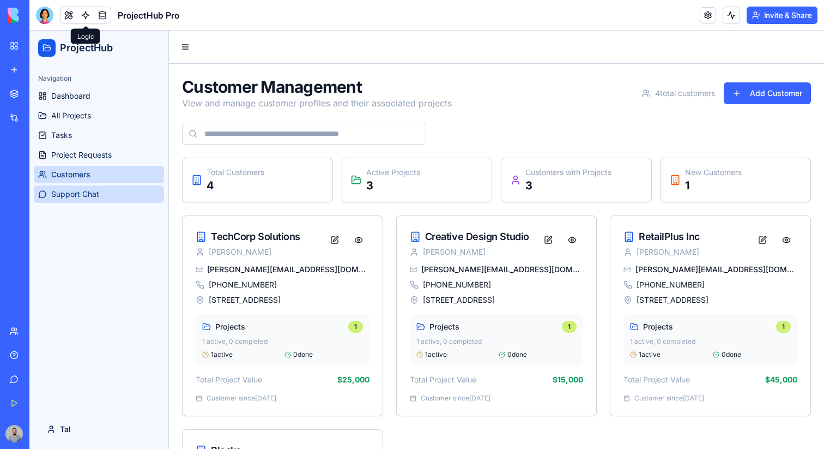
click at [127, 190] on link "Support Chat" at bounding box center [99, 193] width 130 height 17
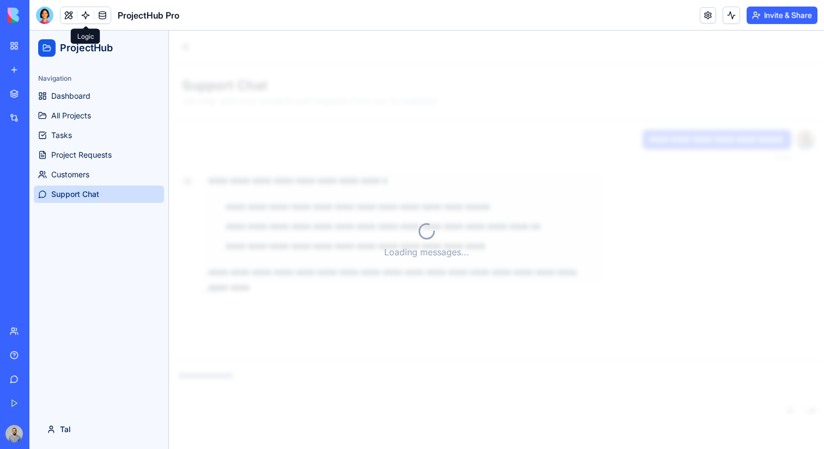
scroll to position [1, 0]
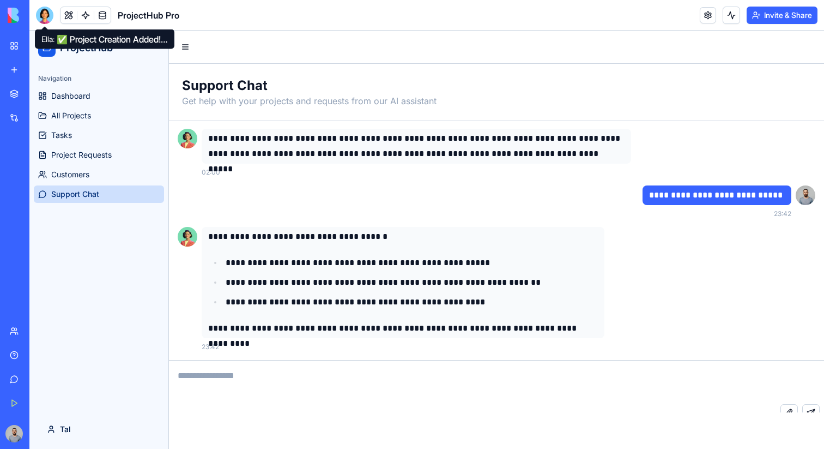
click at [46, 12] on div at bounding box center [44, 15] width 17 height 17
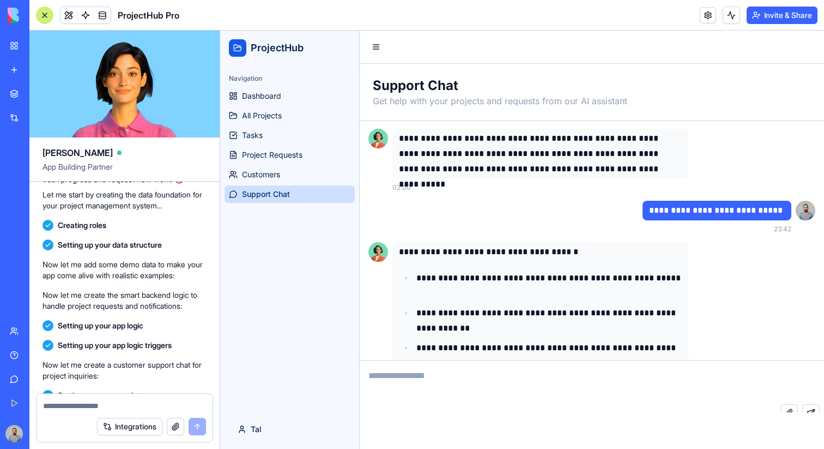
scroll to position [0, 0]
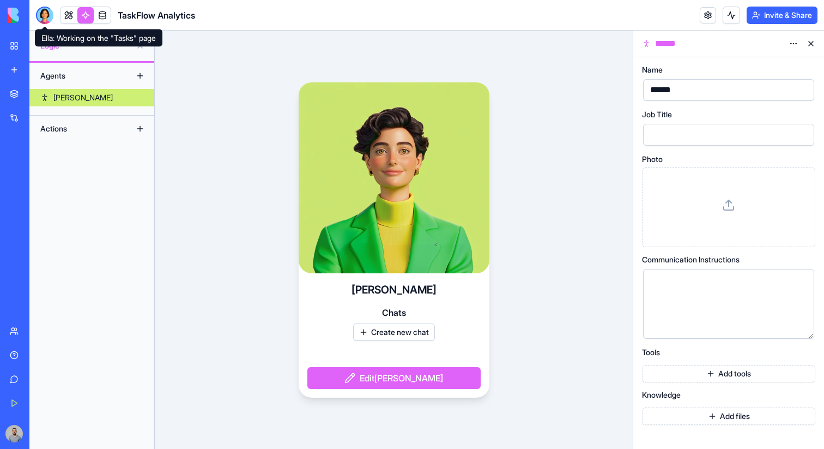
click at [44, 19] on div at bounding box center [44, 15] width 17 height 17
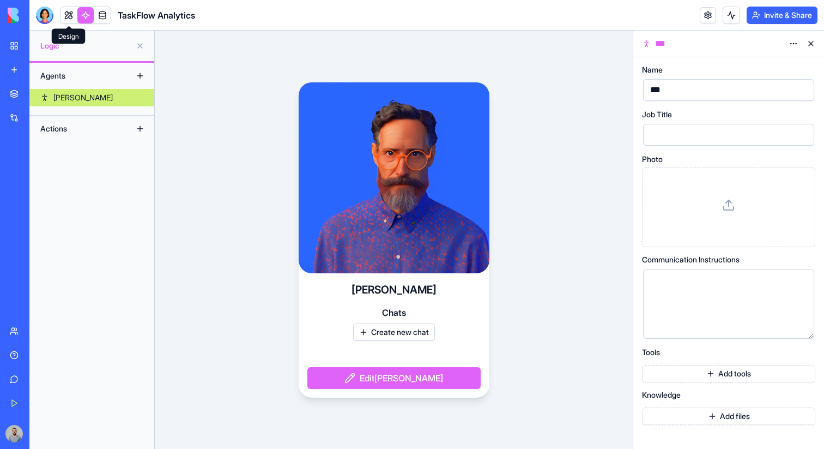
click at [64, 16] on link at bounding box center [69, 15] width 16 height 16
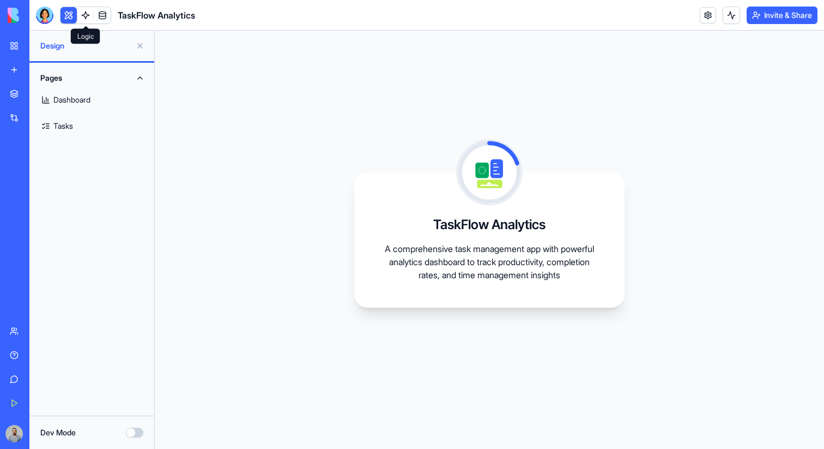
click at [81, 16] on link at bounding box center [85, 15] width 16 height 16
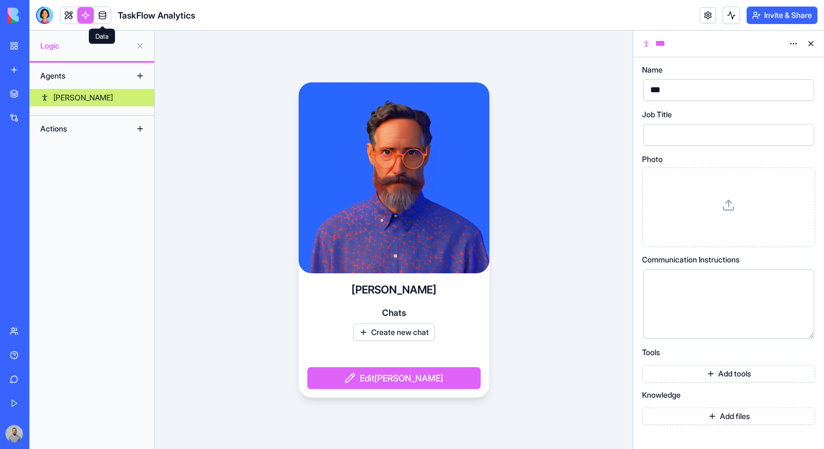
click at [100, 13] on link at bounding box center [102, 15] width 16 height 16
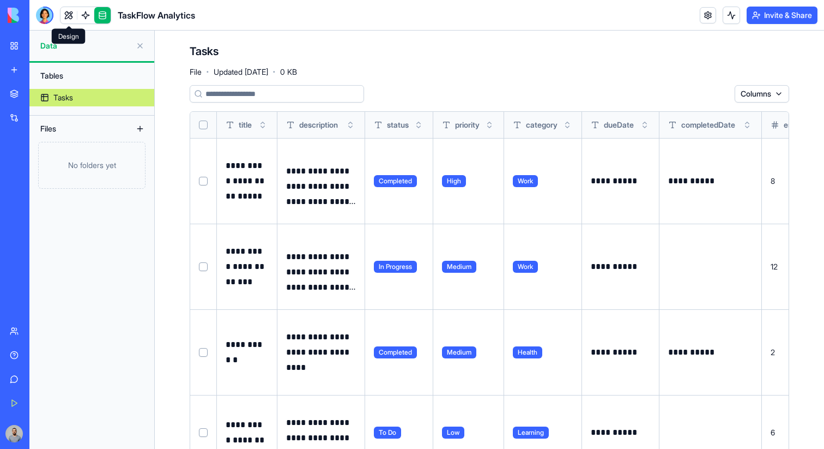
click at [64, 11] on link at bounding box center [69, 15] width 16 height 16
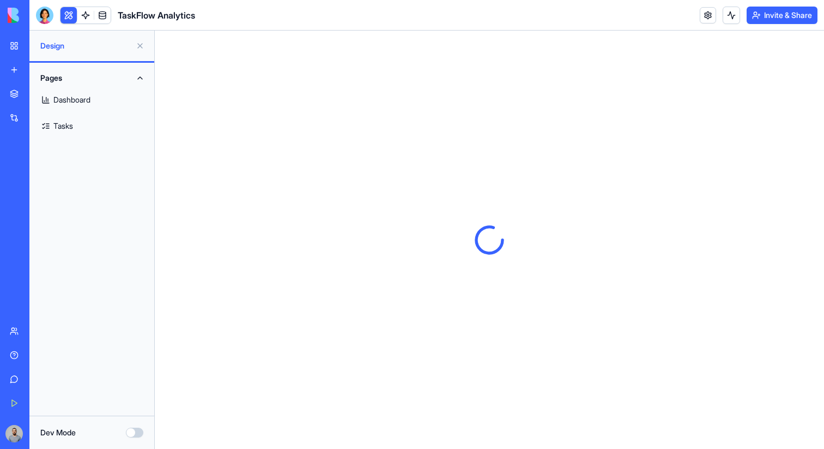
click at [87, 99] on link "Dashboard" at bounding box center [92, 100] width 112 height 26
